Goal: Task Accomplishment & Management: Manage account settings

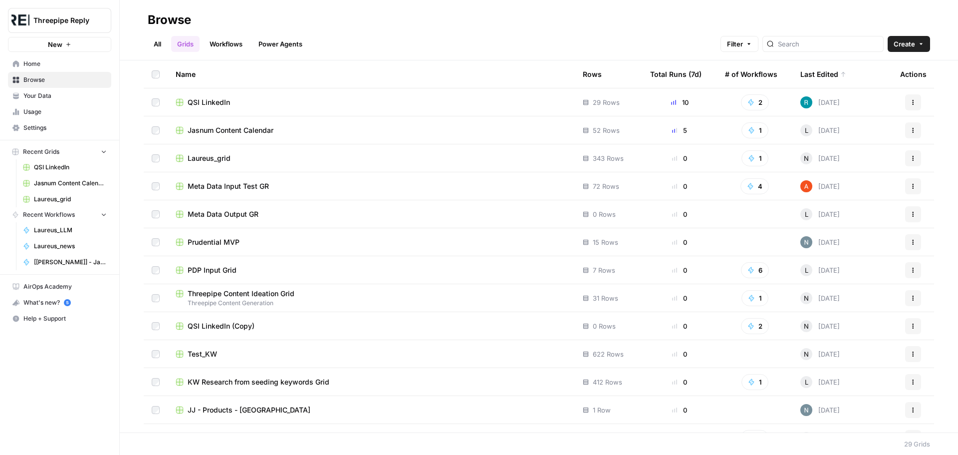
click at [47, 93] on span "Your Data" at bounding box center [64, 95] width 83 height 9
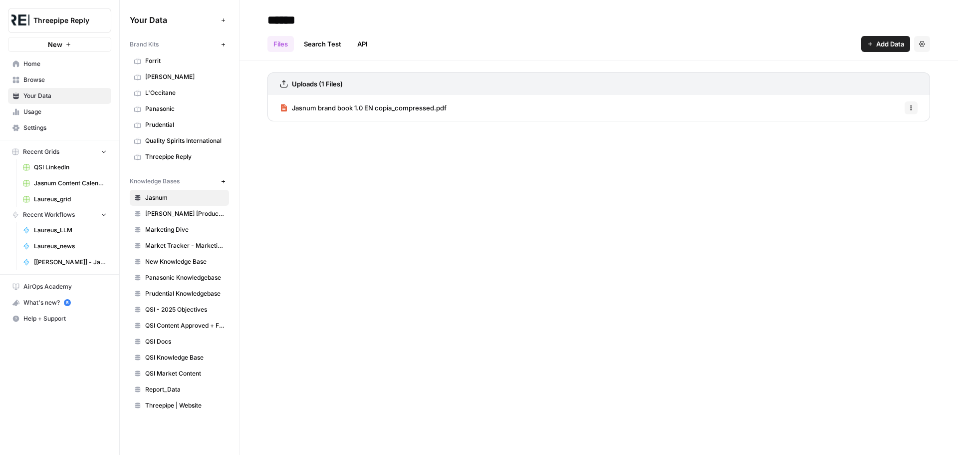
click at [165, 110] on span "Panasonic" at bounding box center [184, 108] width 79 height 9
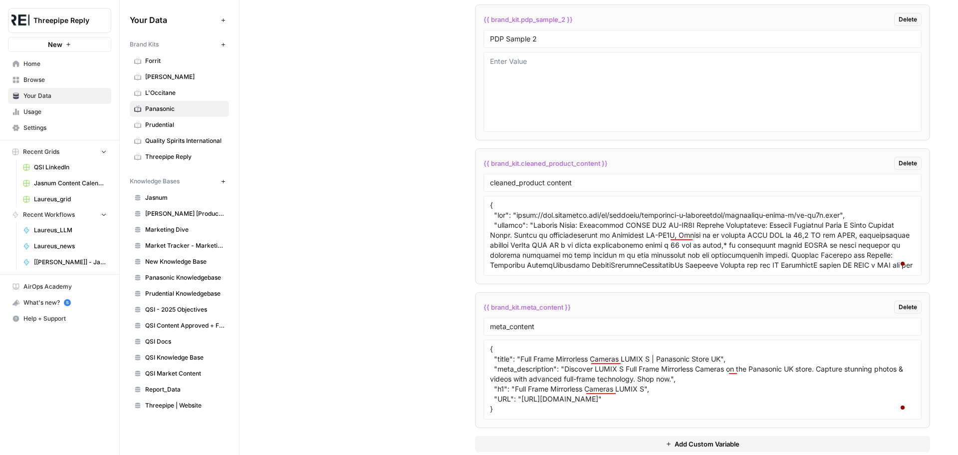
scroll to position [2250, 0]
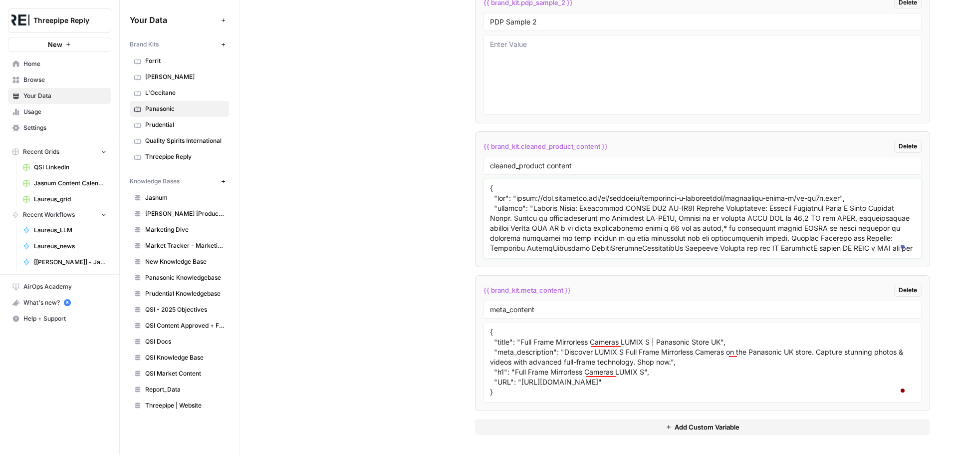
drag, startPoint x: 652, startPoint y: 220, endPoint x: 705, endPoint y: 221, distance: 53.4
click at [705, 221] on textarea at bounding box center [702, 218] width 425 height 71
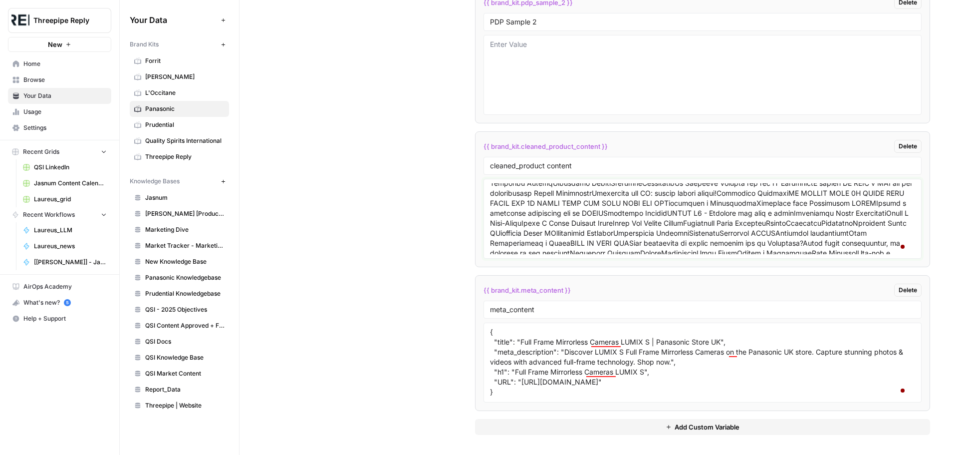
scroll to position [100, 0]
drag, startPoint x: 486, startPoint y: 328, endPoint x: 532, endPoint y: 388, distance: 75.8
click at [532, 388] on div "**********" at bounding box center [703, 362] width 438 height 80
drag, startPoint x: 503, startPoint y: 393, endPoint x: 472, endPoint y: 316, distance: 82.6
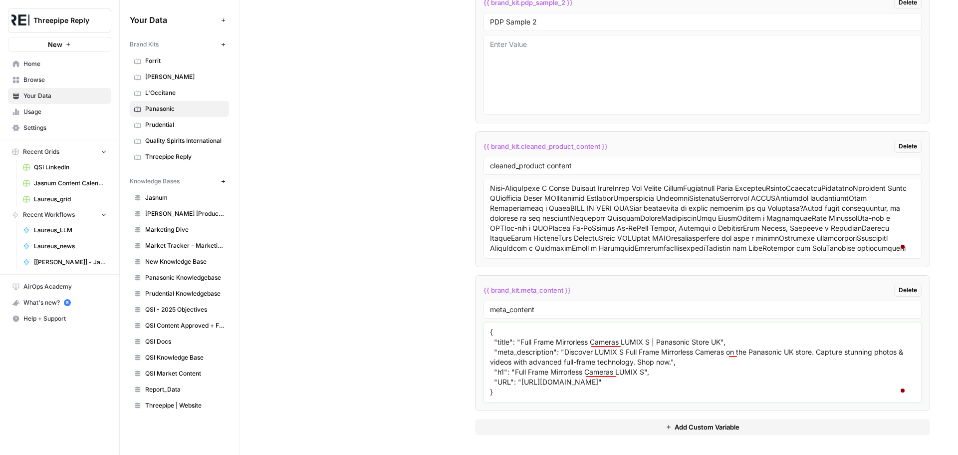
click at [738, 366] on textarea "{ "title": "Full Frame Mirrorless Cameras LUMIX S | Panasonic Store UK", "meta_…" at bounding box center [702, 362] width 425 height 71
drag, startPoint x: 489, startPoint y: 331, endPoint x: 520, endPoint y: 404, distance: 79.6
click at [520, 404] on li "**********" at bounding box center [702, 343] width 455 height 136
click at [525, 395] on textarea "{ "title": "Full Frame Mirrorless Cameras LUMIX S | Panasonic Store UK", "meta_…" at bounding box center [702, 362] width 425 height 71
click at [541, 311] on input "meta_content" at bounding box center [702, 309] width 425 height 9
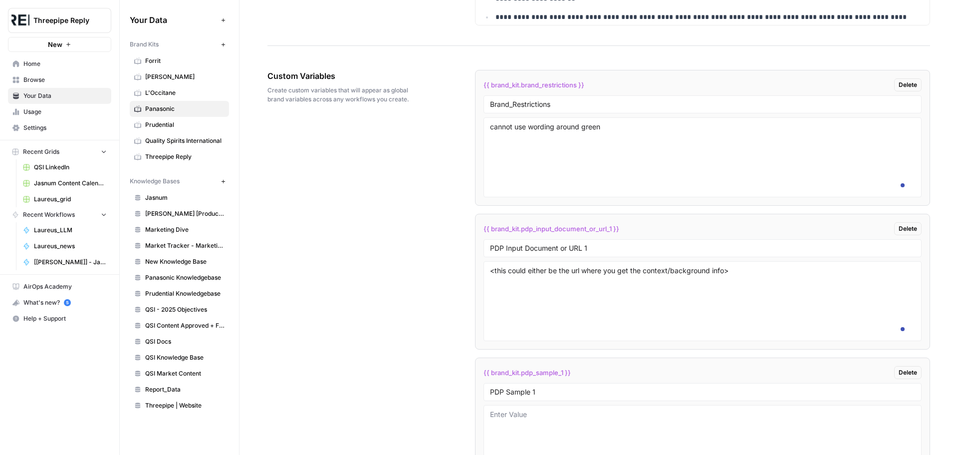
scroll to position [1747, 0]
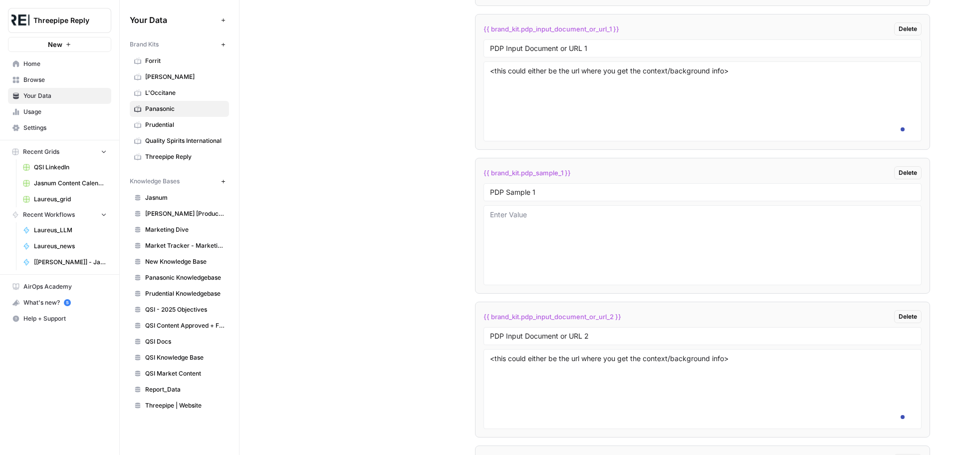
type input "meta_content_pdp"
click at [169, 79] on span "[PERSON_NAME]" at bounding box center [184, 76] width 79 height 9
